Goal: Information Seeking & Learning: Learn about a topic

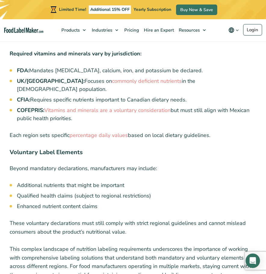
scroll to position [1593, 0]
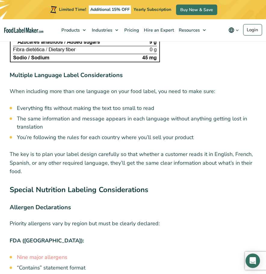
scroll to position [4088, 0]
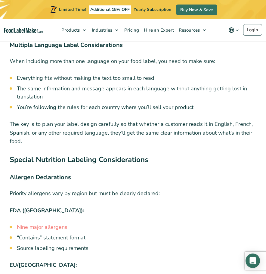
click at [94, 173] on h3 "Allergen Declarations" at bounding box center [133, 178] width 246 height 11
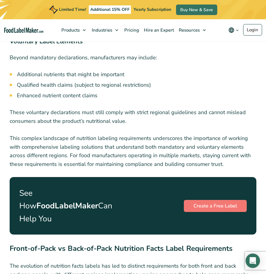
scroll to position [1749, 0]
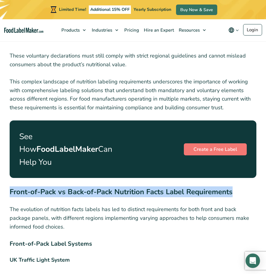
drag, startPoint x: 9, startPoint y: 164, endPoint x: 239, endPoint y: 158, distance: 230.0
copy strong "Front-of-Pack vs Back-of-Pack Nutrition Facts Label Requirements"
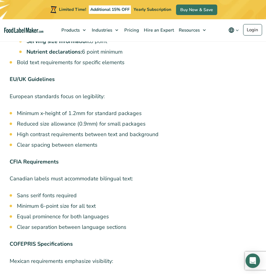
scroll to position [2982, 0]
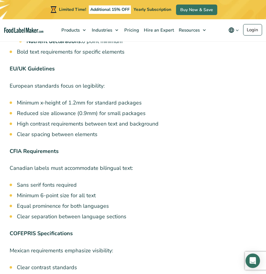
click at [229, 120] on li "High contrast requirements between text and background" at bounding box center [136, 124] width 239 height 8
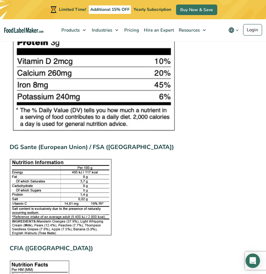
scroll to position [848, 0]
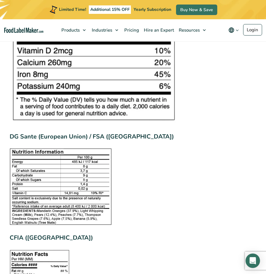
click at [219, 148] on figure at bounding box center [133, 186] width 246 height 76
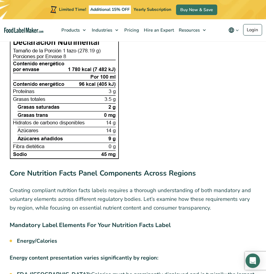
scroll to position [1178, 0]
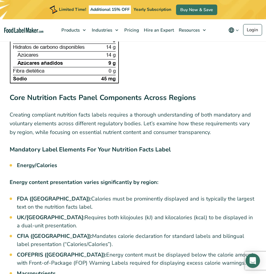
scroll to position [1268, 0]
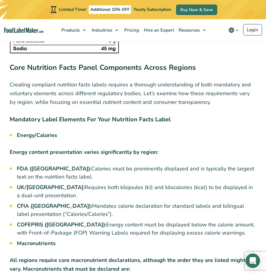
click at [239, 148] on p "Energy content presentation varies significantly by region:" at bounding box center [133, 152] width 246 height 9
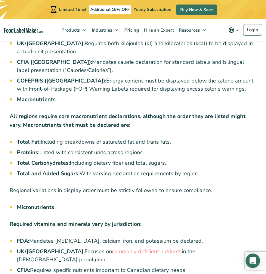
scroll to position [1449, 0]
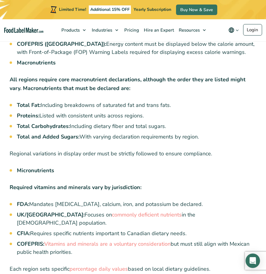
click at [195, 166] on li "Micronutrients" at bounding box center [136, 170] width 239 height 8
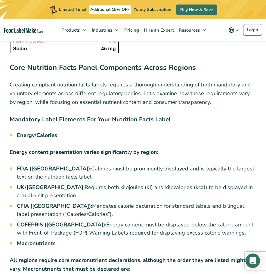
click at [210, 131] on li "Energy/Calories" at bounding box center [136, 135] width 239 height 8
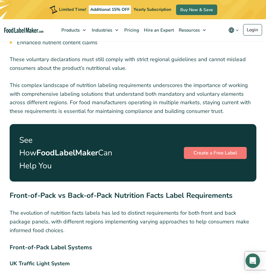
scroll to position [1749, 0]
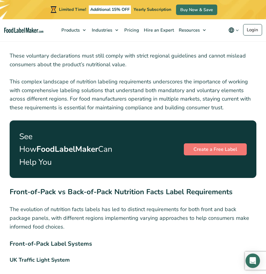
click at [149, 205] on p "The evolution of nutrition facts labels has led to distinct requirements for bo…" at bounding box center [133, 218] width 246 height 26
click at [135, 205] on p "The evolution of nutrition facts labels has led to distinct requirements for bo…" at bounding box center [133, 218] width 246 height 26
click at [145, 239] on h3 "Front-of-Pack Label Systems" at bounding box center [133, 244] width 246 height 11
drag, startPoint x: 176, startPoint y: 168, endPoint x: 182, endPoint y: 132, distance: 36.3
click at [176, 187] on strong "Front-of-Pack vs Back-of-Pack Nutrition Facts Label Requirements" at bounding box center [121, 192] width 223 height 10
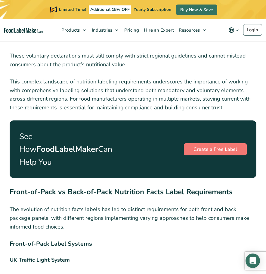
click at [194, 205] on p "The evolution of nutrition facts labels has led to distinct requirements for bo…" at bounding box center [133, 218] width 246 height 26
click at [160, 187] on strong "Front-of-Pack vs Back-of-Pack Nutrition Facts Label Requirements" at bounding box center [121, 192] width 223 height 10
click at [168, 186] on h2 "Front-of-Pack vs Back-of-Pack Nutrition Facts Label Requirements" at bounding box center [133, 193] width 246 height 14
click at [123, 205] on p "The evolution of nutrition facts labels has led to distinct requirements for bo…" at bounding box center [133, 218] width 246 height 26
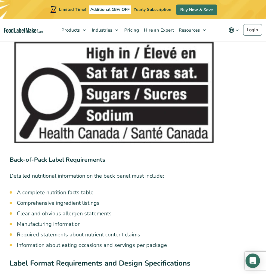
scroll to position [2561, 0]
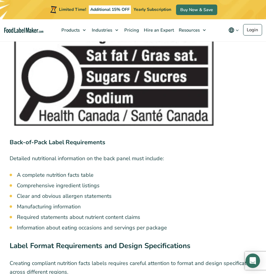
click at [171, 171] on li "A complete nutrition facts table" at bounding box center [136, 175] width 239 height 8
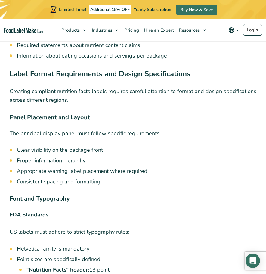
scroll to position [2741, 0]
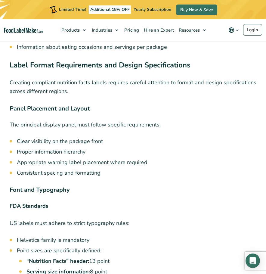
click at [155, 201] on p "FDA Standards" at bounding box center [133, 205] width 246 height 9
click at [183, 185] on h3 "Font and Typography" at bounding box center [133, 190] width 246 height 11
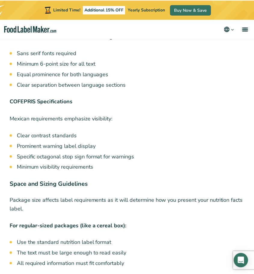
scroll to position [3140, 0]
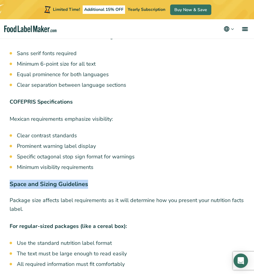
drag, startPoint x: 9, startPoint y: 138, endPoint x: 92, endPoint y: 137, distance: 82.7
click at [92, 137] on div "In a more globalized food industry, proper nutrition facts label requirements h…" at bounding box center [127, 1] width 254 height 5832
copy strong "Space and Sizing Guidelines"
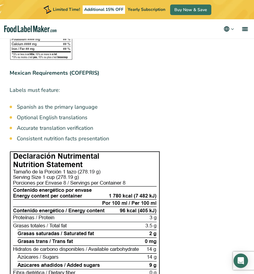
scroll to position [3862, 0]
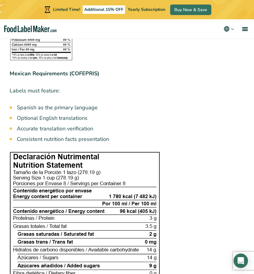
click at [185, 124] on li "Accurate translation verification" at bounding box center [131, 128] width 228 height 8
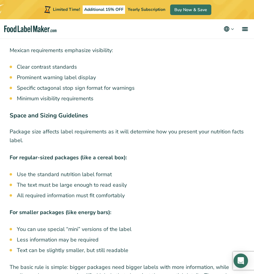
scroll to position [3200, 0]
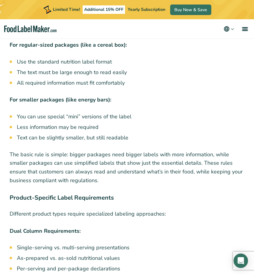
scroll to position [3321, 0]
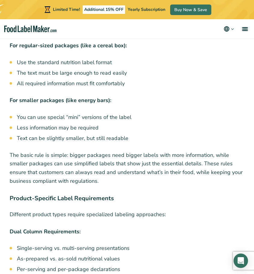
click at [191, 194] on h3 "Product-Specific Label Requirements" at bounding box center [127, 199] width 235 height 11
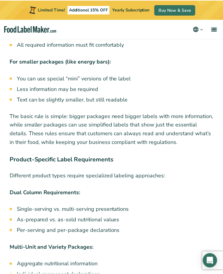
scroll to position [3321, 0]
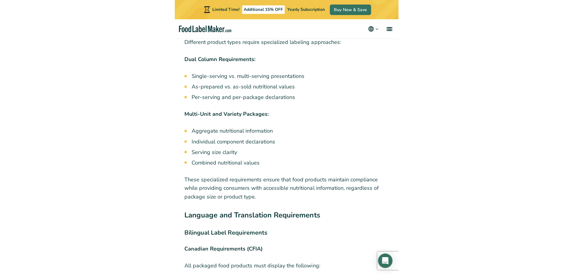
scroll to position [3502, 0]
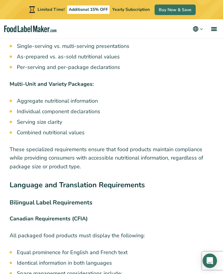
click at [207, 118] on li "Serving size clarity" at bounding box center [115, 122] width 197 height 8
drag, startPoint x: 57, startPoint y: 28, endPoint x: 3, endPoint y: 28, distance: 53.8
click at [3, 28] on nav "Products Food Nutrition Labelling Supplements Formulation & Labelling Industrie…" at bounding box center [111, 28] width 223 height 19
copy link "main navigation"
click at [144, 97] on li "Aggregate nutritional information" at bounding box center [115, 101] width 197 height 8
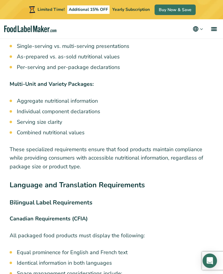
click at [194, 97] on ul "Aggregate nutritional information Individual component declarations Serving siz…" at bounding box center [115, 117] width 197 height 40
click at [180, 97] on li "Aggregate nutritional information" at bounding box center [115, 101] width 197 height 8
